Goal: Information Seeking & Learning: Learn about a topic

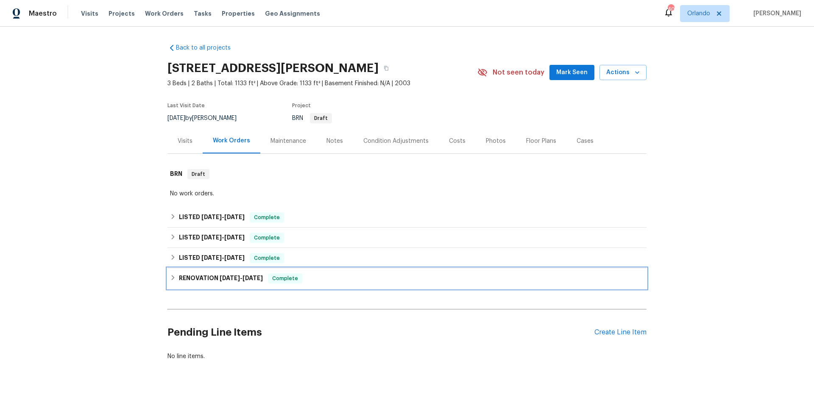
click at [350, 281] on div "RENOVATION [DATE] - [DATE] Complete" at bounding box center [407, 279] width 474 height 10
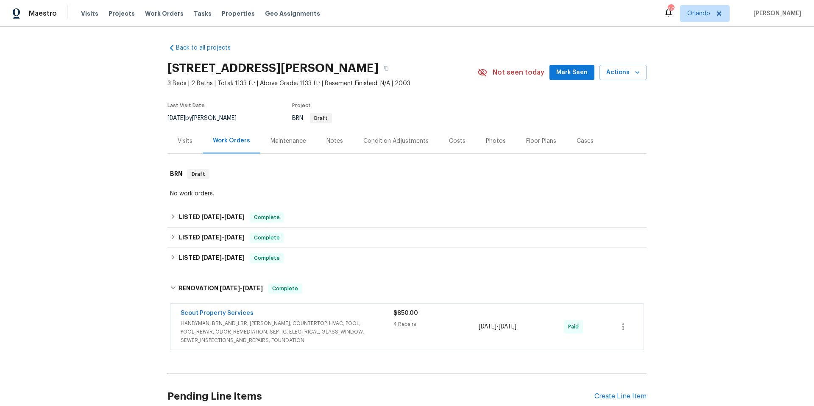
click at [370, 325] on span "HANDYMAN, BRN_AND_LRR, WELLS, COUNTERTOP, HVAC, POOL, POOL_REPAIR, ODOR_REMEDIA…" at bounding box center [287, 331] width 213 height 25
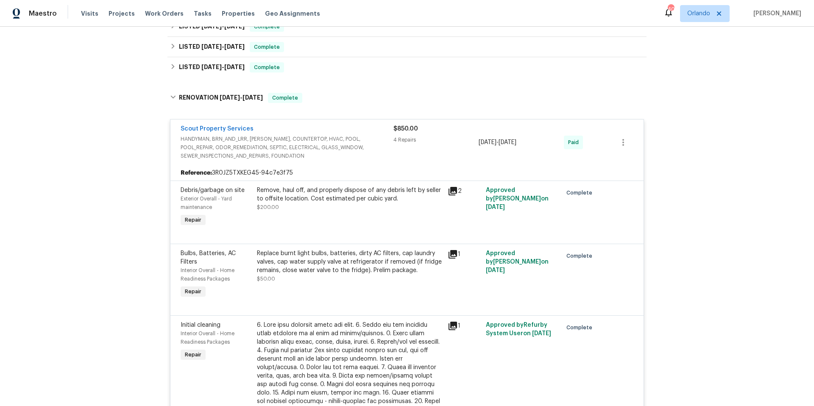
scroll to position [103, 0]
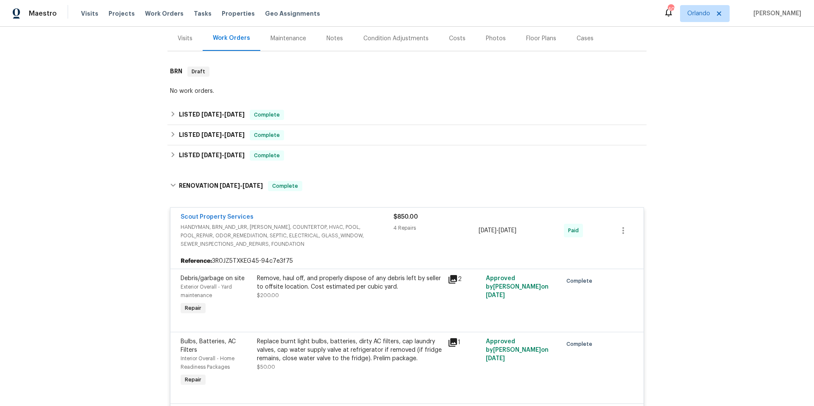
click at [326, 213] on div "Scout Property Services" at bounding box center [287, 218] width 213 height 10
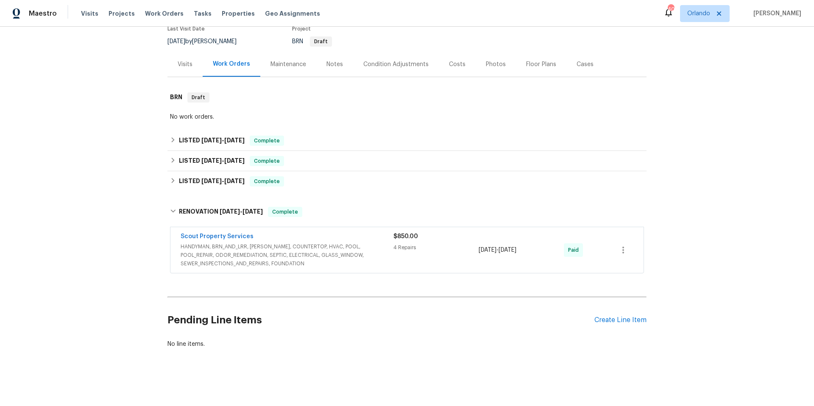
scroll to position [83, 0]
click at [329, 177] on div "LISTED 2/7/25 - 2/8/25 Complete" at bounding box center [407, 182] width 474 height 10
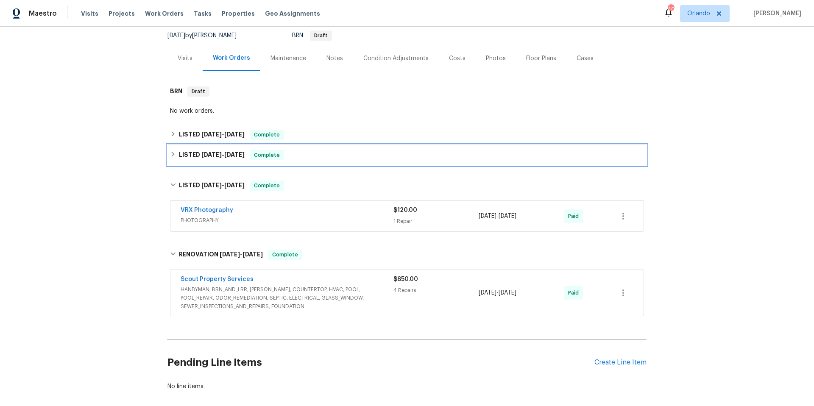
click at [339, 158] on div "LISTED 4/28/25 - 5/2/25 Complete" at bounding box center [407, 155] width 474 height 10
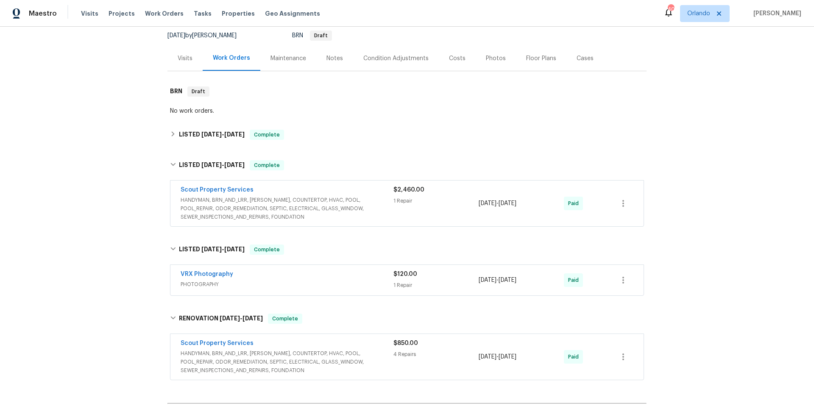
click at [378, 193] on div "Scout Property Services" at bounding box center [287, 191] width 213 height 10
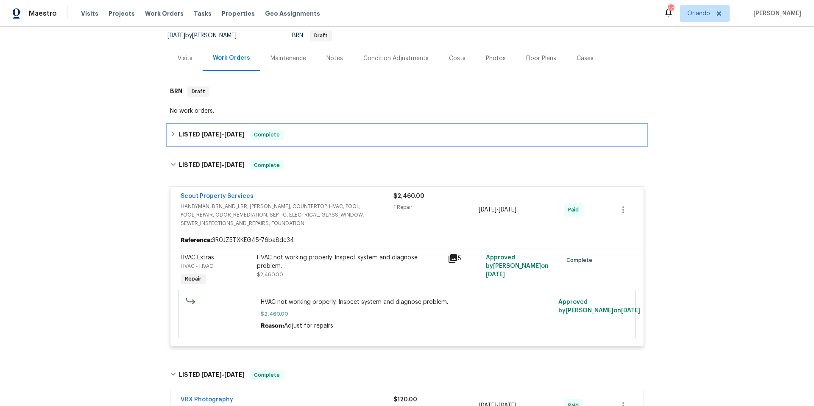
click at [333, 137] on div "LISTED 6/24/25 - 6/27/25 Complete" at bounding box center [407, 135] width 474 height 10
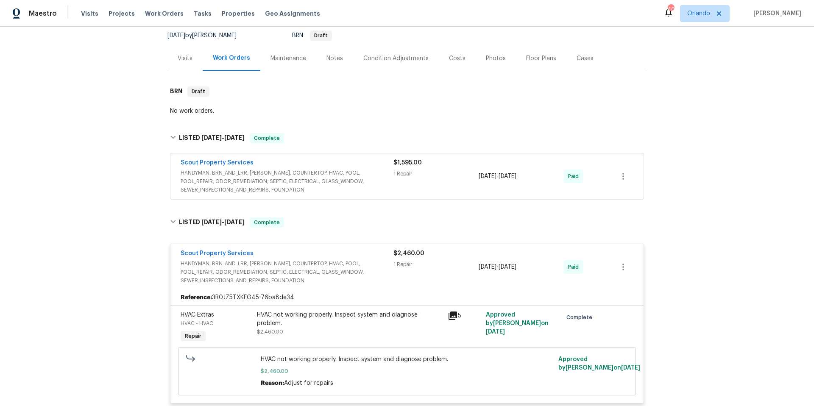
click at [368, 161] on div "Scout Property Services" at bounding box center [287, 164] width 213 height 10
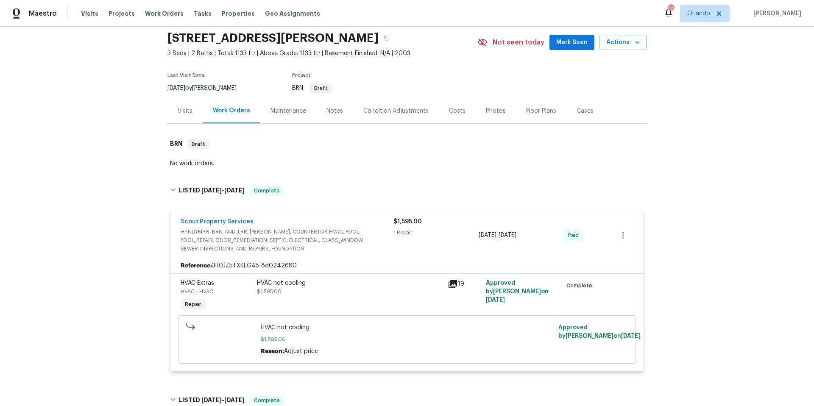
scroll to position [28, 0]
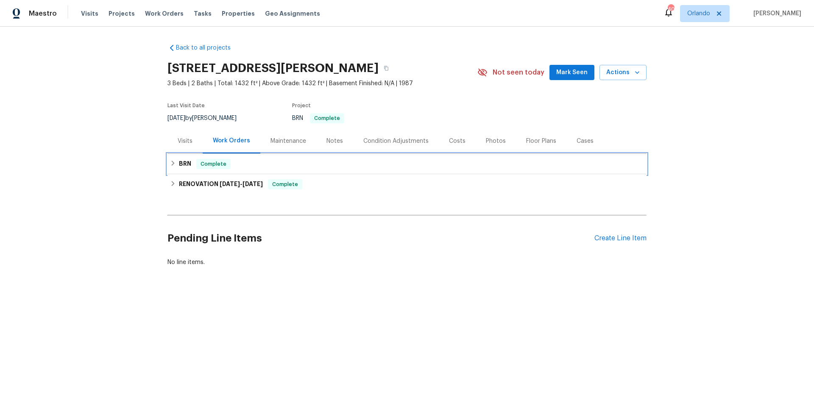
click at [336, 169] on div "BRN Complete" at bounding box center [407, 164] width 479 height 20
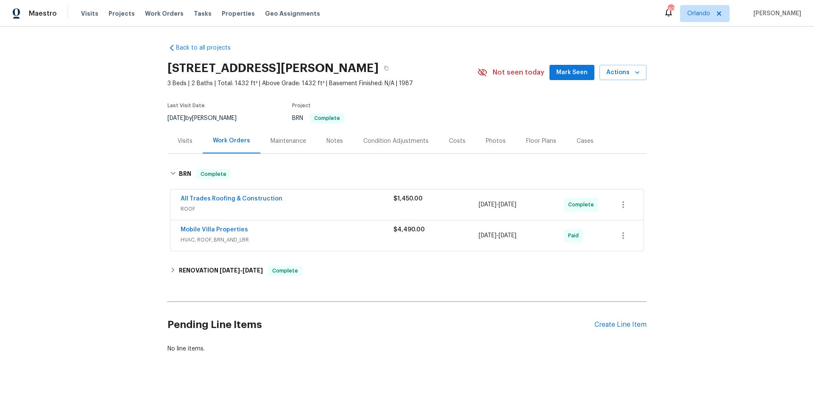
click at [309, 199] on div "All Trades Roofing & Construction" at bounding box center [287, 200] width 213 height 10
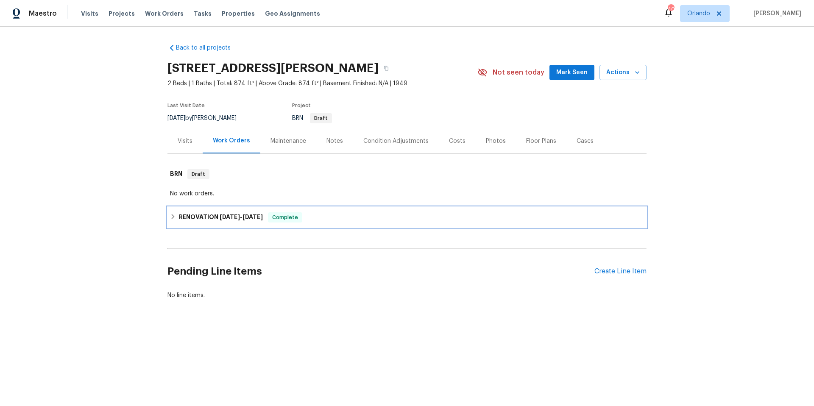
click at [321, 215] on div "RENOVATION 1/21/25 - 1/27/25 Complete" at bounding box center [407, 218] width 474 height 10
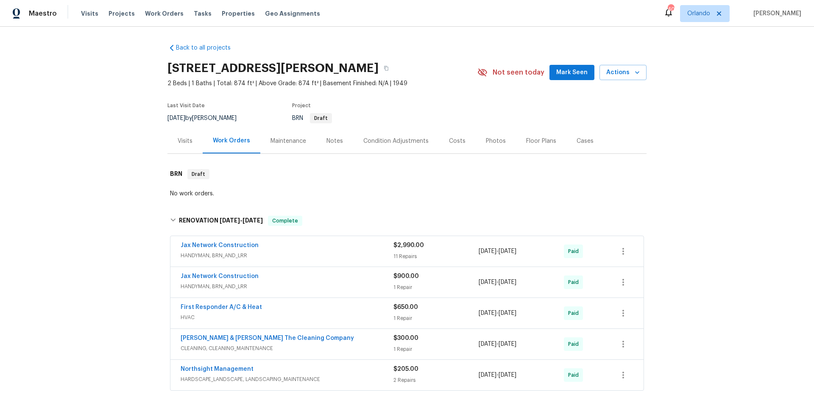
click at [331, 250] on div "Jax Network Construction" at bounding box center [287, 246] width 213 height 10
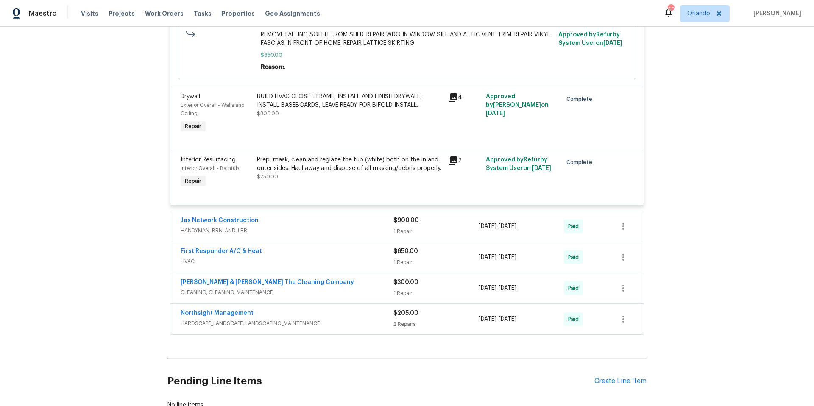
scroll to position [926, 0]
click at [298, 226] on div "Jax Network Construction" at bounding box center [287, 221] width 213 height 10
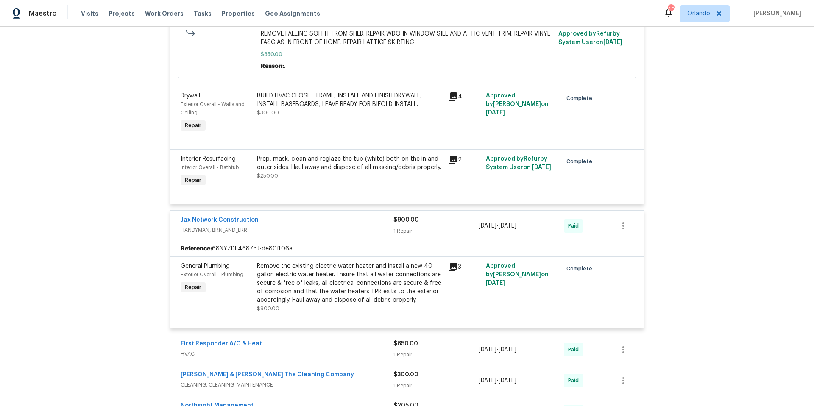
click at [298, 226] on div "Jax Network Construction" at bounding box center [287, 221] width 213 height 10
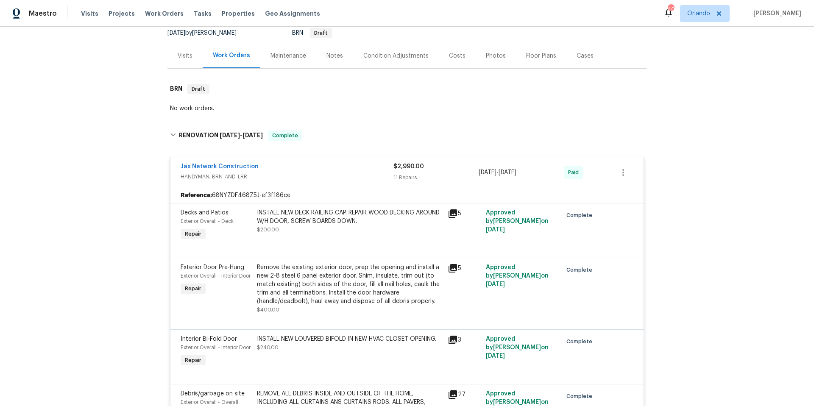
scroll to position [73, 0]
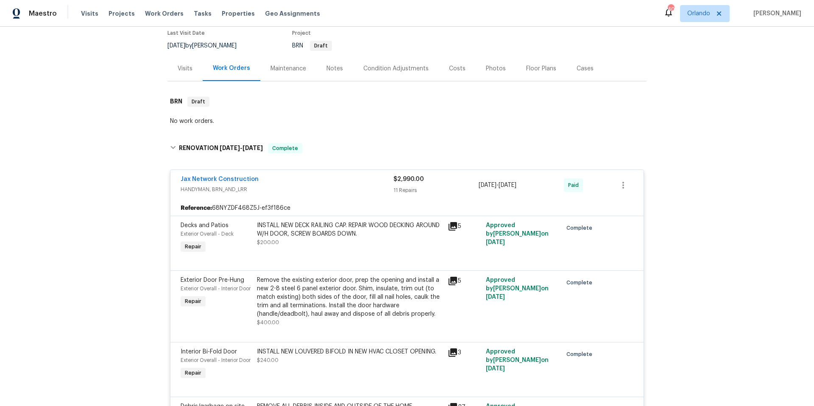
click at [329, 177] on div "Jax Network Construction" at bounding box center [287, 180] width 213 height 10
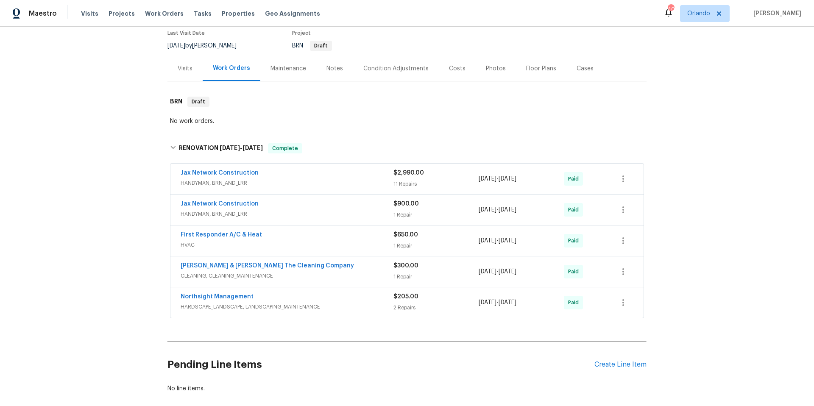
click at [332, 184] on span "HANDYMAN, BRN_AND_LRR" at bounding box center [287, 183] width 213 height 8
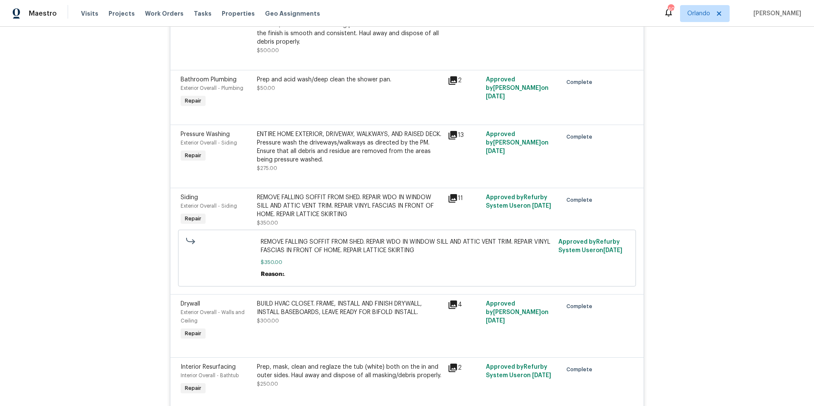
scroll to position [743, 0]
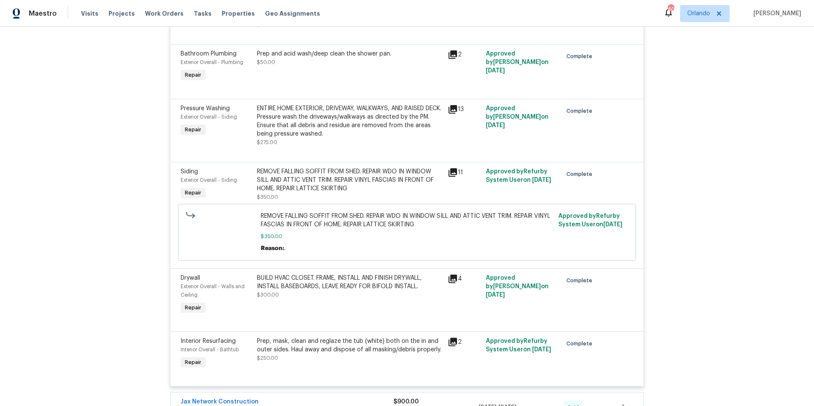
click at [728, 213] on div "Back to all projects 3336 Myra St, Jacksonville, FL 32205 2 Beds | 1 Baths | To…" at bounding box center [407, 217] width 814 height 380
drag, startPoint x: 728, startPoint y: 213, endPoint x: 720, endPoint y: 213, distance: 7.6
click at [721, 213] on div "Back to all projects 3336 Myra St, Jacksonville, FL 32205 2 Beds | 1 Baths | To…" at bounding box center [407, 217] width 814 height 380
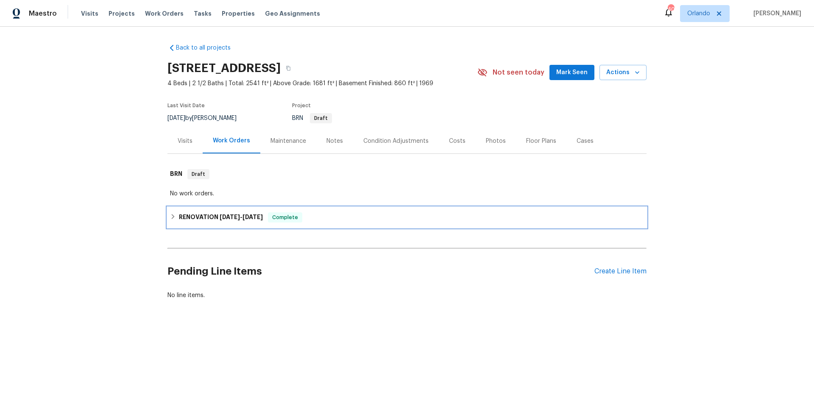
click at [334, 222] on div "RENOVATION [DATE] - [DATE] Complete" at bounding box center [407, 218] width 474 height 10
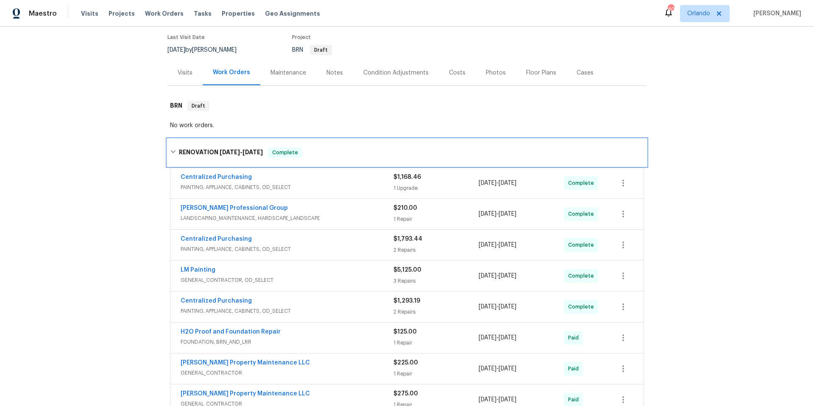
scroll to position [86, 0]
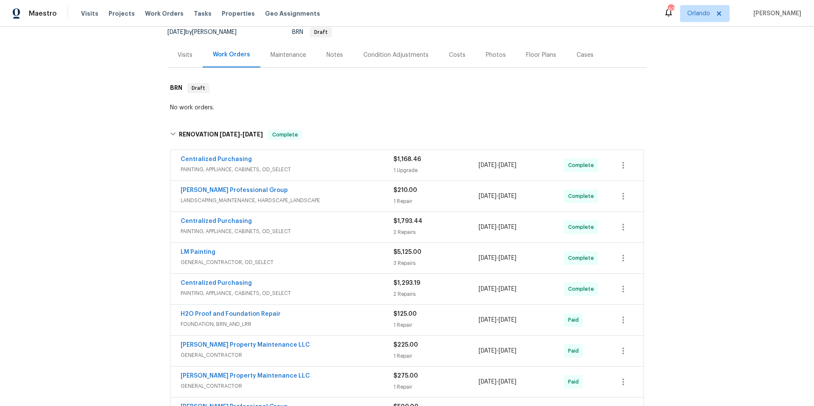
click at [354, 252] on div "LM Painting" at bounding box center [287, 253] width 213 height 10
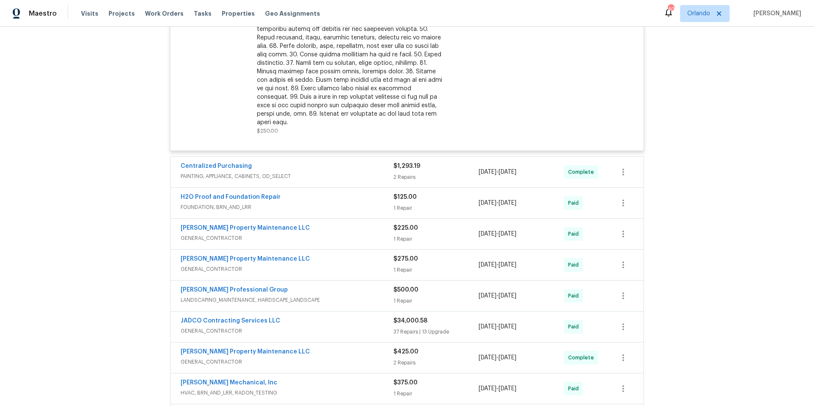
scroll to position [699, 0]
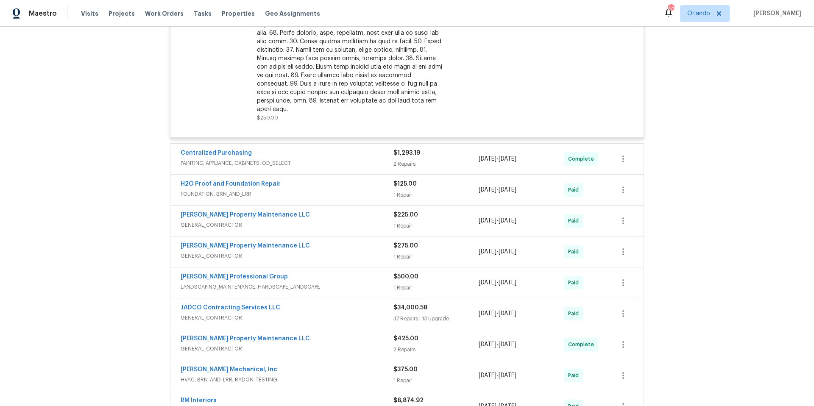
click at [339, 304] on div "JADCO Contracting Services LLC" at bounding box center [287, 309] width 213 height 10
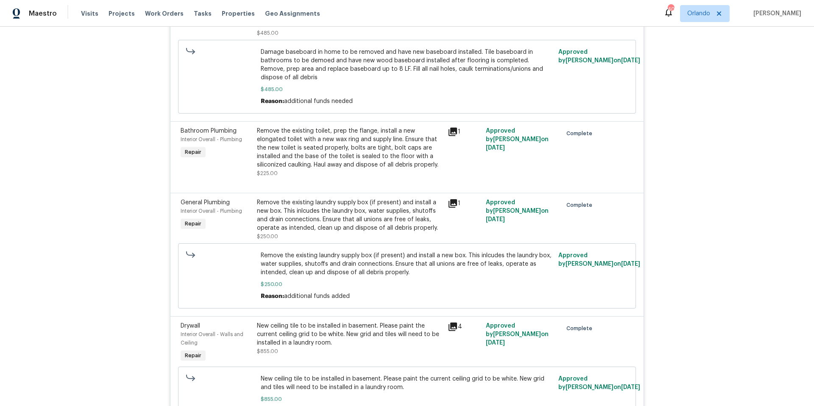
scroll to position [6252, 0]
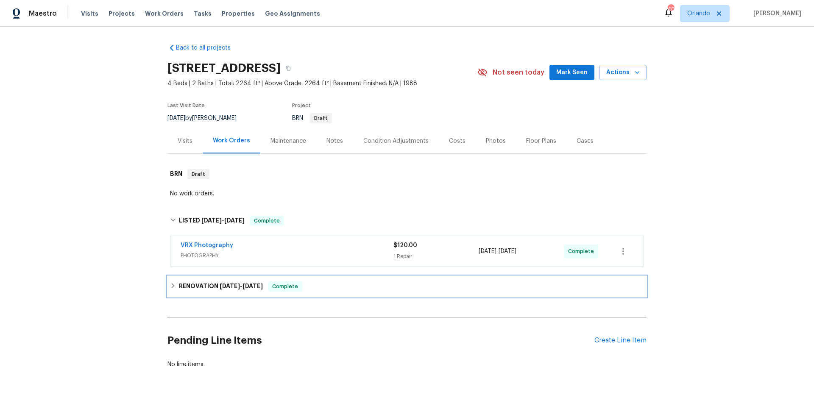
click at [319, 285] on div "RENOVATION [DATE] - [DATE] Complete" at bounding box center [407, 287] width 474 height 10
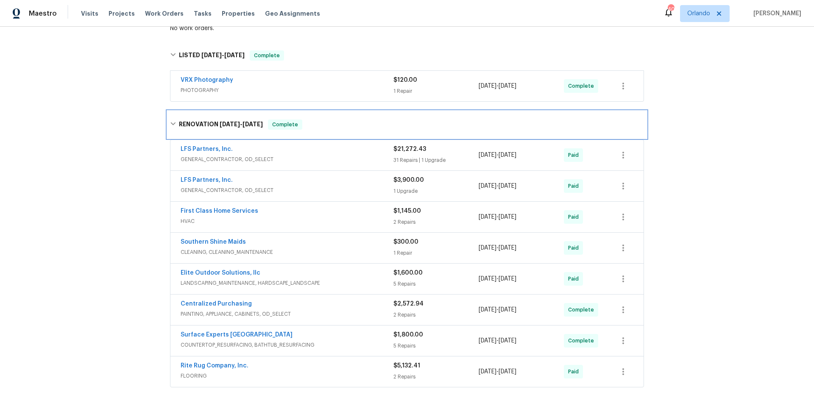
scroll to position [19, 0]
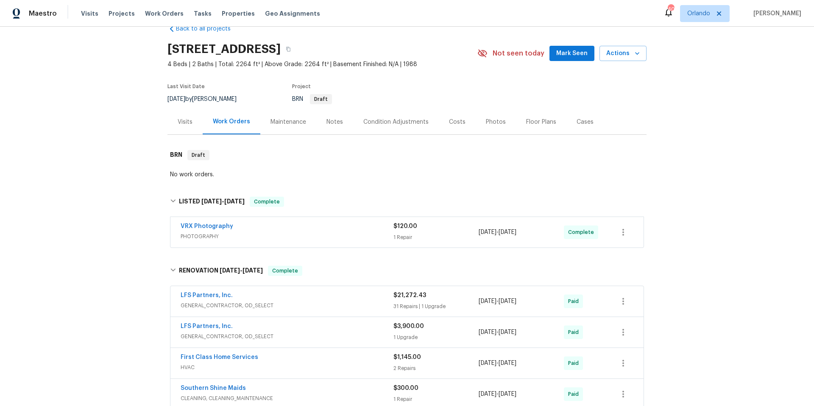
click at [280, 119] on div "Maintenance" at bounding box center [289, 122] width 36 height 8
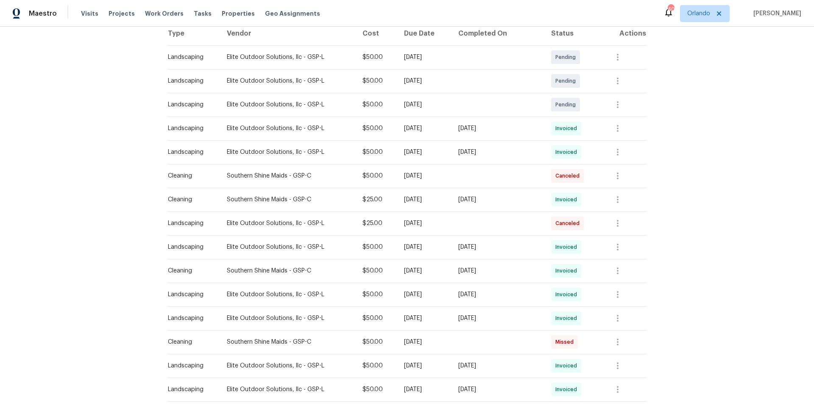
scroll to position [146, 0]
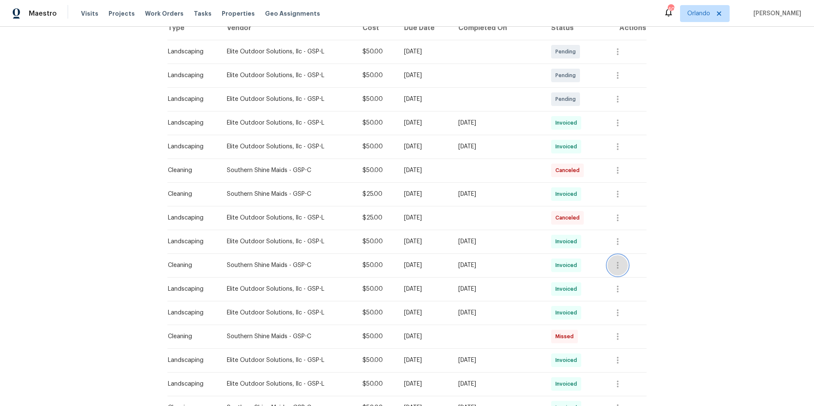
click at [617, 265] on icon "button" at bounding box center [618, 265] width 2 height 7
click at [620, 278] on li "View details" at bounding box center [634, 280] width 59 height 14
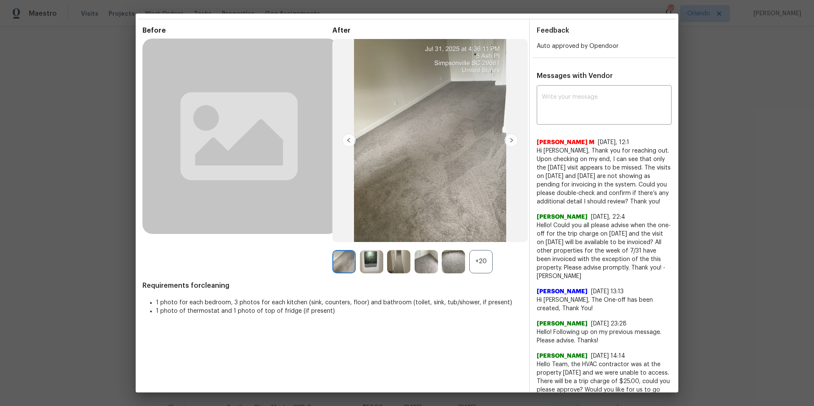
scroll to position [0, 0]
